Goal: Information Seeking & Learning: Learn about a topic

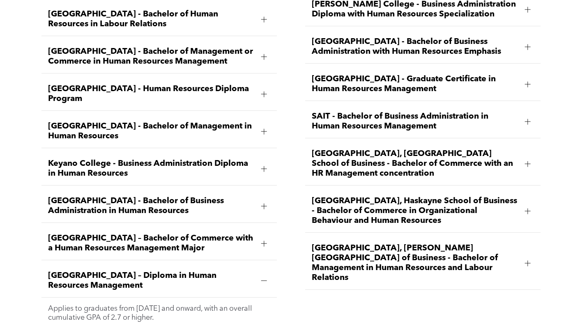
scroll to position [1191, 0]
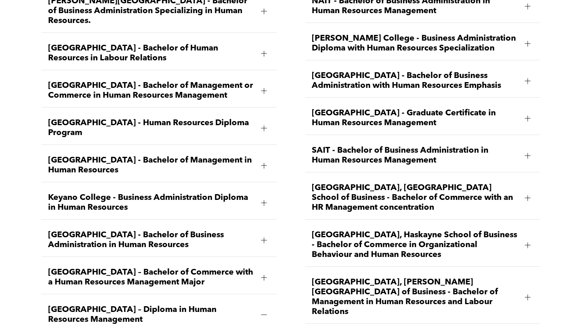
click at [116, 230] on span "[GEOGRAPHIC_DATA] - Bachelor of Business Administration in Human Resources" at bounding box center [151, 240] width 207 height 20
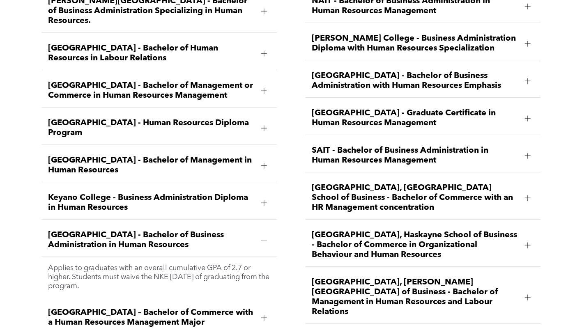
drag, startPoint x: 127, startPoint y: 255, endPoint x: 48, endPoint y: 204, distance: 93.9
click at [48, 224] on li "[GEOGRAPHIC_DATA] - Bachelor of Business Administration in Human Resources Appl…" at bounding box center [158, 261] width 235 height 74
copy li "[GEOGRAPHIC_DATA] - Bachelor of Business Administration in Human Resources Appl…"
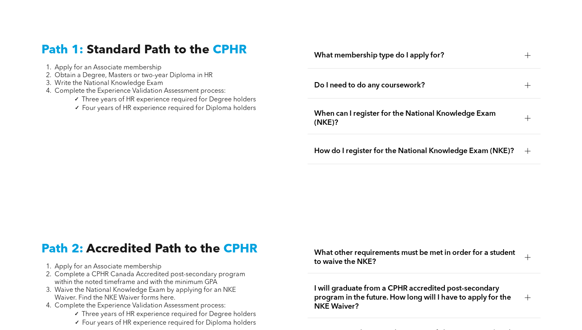
scroll to position [986, 0]
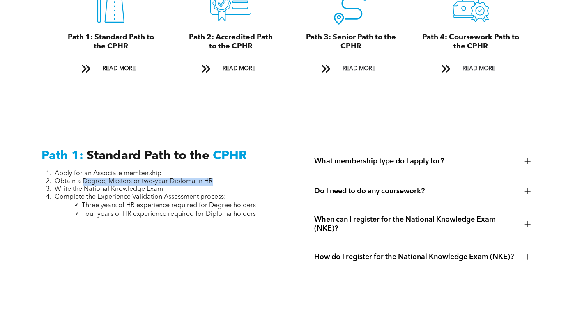
drag, startPoint x: 217, startPoint y: 172, endPoint x: 83, endPoint y: 174, distance: 134.3
click at [83, 178] on li "Obtain a Degree, Masters or two-year Diploma in HR" at bounding box center [155, 182] width 201 height 8
copy span "Degree, Masters or two-year Diploma in HR"
click at [177, 178] on span "Obtain a Degree, Masters or two-year Diploma in HR" at bounding box center [134, 181] width 158 height 7
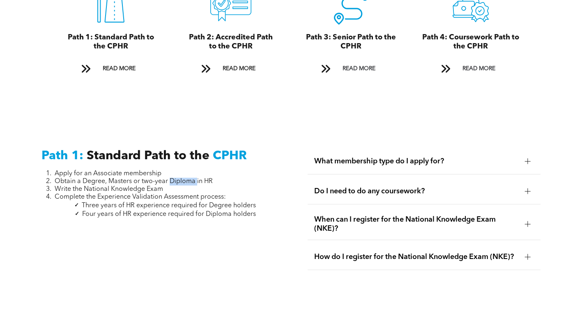
click at [177, 178] on span "Obtain a Degree, Masters or two-year Diploma in HR" at bounding box center [134, 181] width 158 height 7
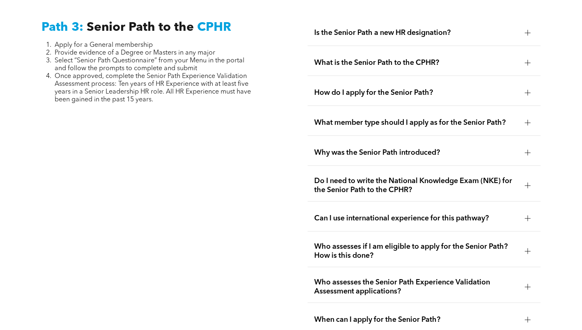
scroll to position [2382, 0]
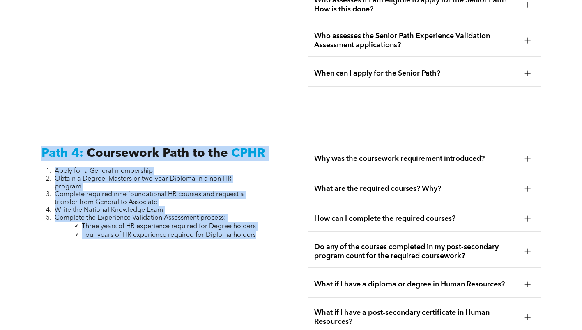
drag, startPoint x: 187, startPoint y: 195, endPoint x: 2, endPoint y: 112, distance: 203.2
click at [2, 116] on div "Path 4: Coursework Path to the CPHR Apply for a General membership Obtain a Deg…" at bounding box center [291, 275] width 582 height 318
copy div "Path 4: Coursework Path to the CPHR Apply for a General membership Obtain a Deg…"
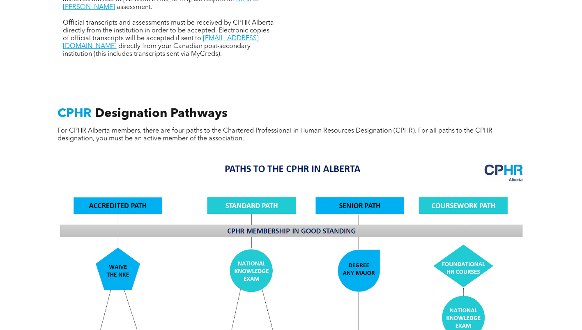
scroll to position [452, 0]
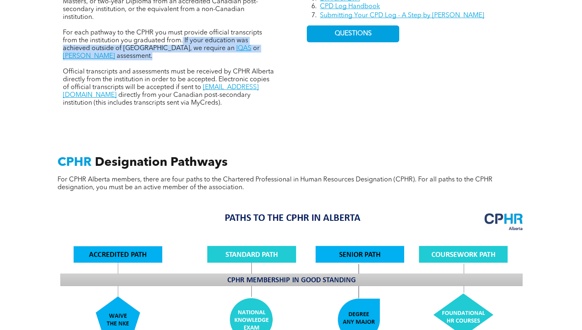
drag, startPoint x: 183, startPoint y: 40, endPoint x: 270, endPoint y: 48, distance: 87.9
click at [270, 48] on p "For each pathway to the CPHR you must provide official transcripts from the ins…" at bounding box center [169, 44] width 212 height 31
copy p "If your education was achieved outside of Canada, we require an IQAS or WES ass…"
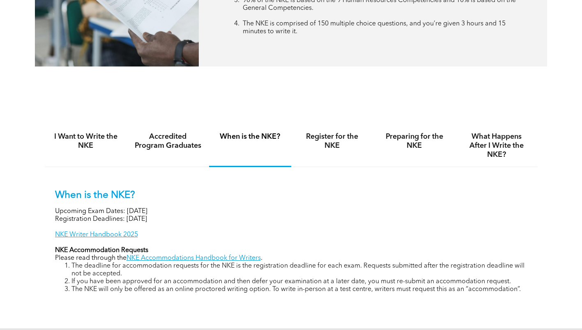
scroll to position [616, 0]
